Goal: Check status: Check status

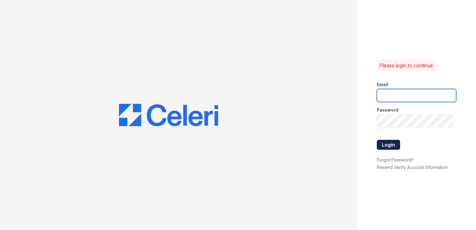
type input "[EMAIL_ADDRESS][DOMAIN_NAME]"
click at [388, 142] on button "Login" at bounding box center [388, 145] width 23 height 10
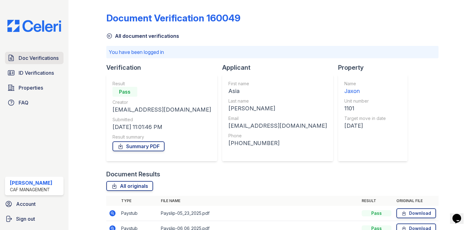
click at [41, 54] on span "Doc Verifications" at bounding box center [39, 57] width 40 height 7
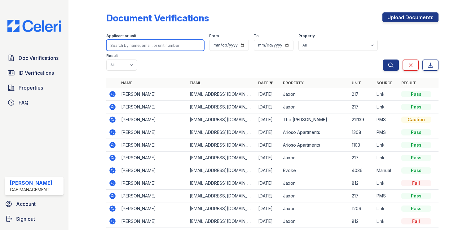
click at [180, 44] on input "search" at bounding box center [155, 45] width 98 height 11
type input "gam"
click at [383, 60] on button "Search" at bounding box center [391, 65] width 16 height 11
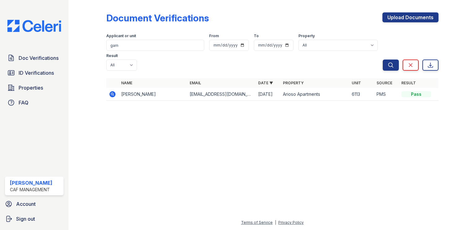
click at [135, 88] on td "Gam Nguyen" at bounding box center [153, 94] width 69 height 13
click at [124, 88] on td "Gam Nguyen" at bounding box center [153, 94] width 69 height 13
click at [112, 93] on icon at bounding box center [112, 94] width 2 height 2
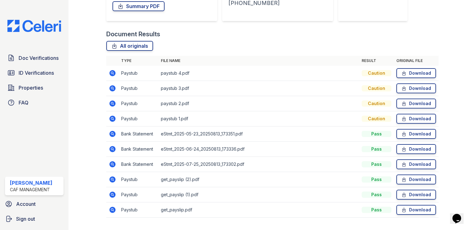
scroll to position [124, 0]
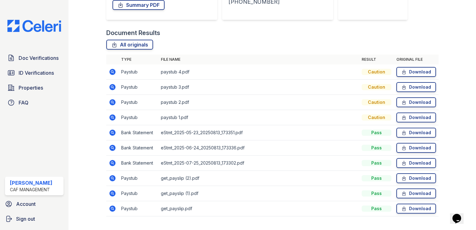
click at [160, 72] on td "paystub 4.pdf" at bounding box center [258, 72] width 201 height 15
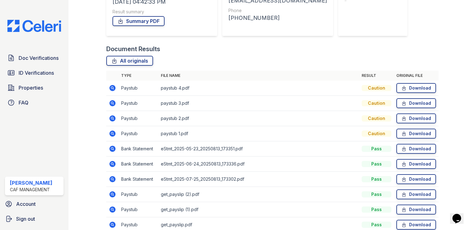
scroll to position [93, 0]
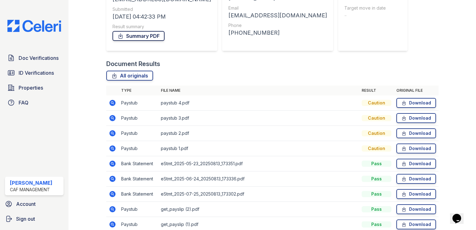
click at [138, 34] on link "Summary PDF" at bounding box center [139, 36] width 52 height 10
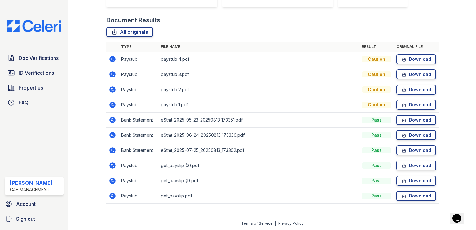
click at [115, 57] on icon at bounding box center [112, 59] width 7 height 7
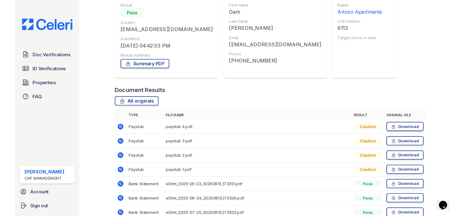
scroll to position [13, 0]
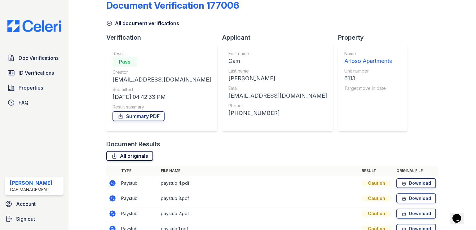
click at [138, 156] on link "All originals" at bounding box center [129, 156] width 47 height 10
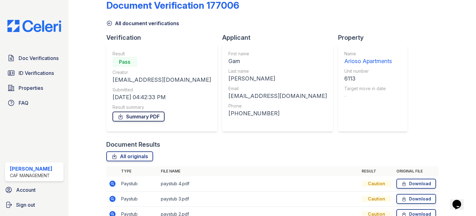
click at [139, 116] on link "Summary PDF" at bounding box center [139, 116] width 52 height 10
